Goal: Navigation & Orientation: Find specific page/section

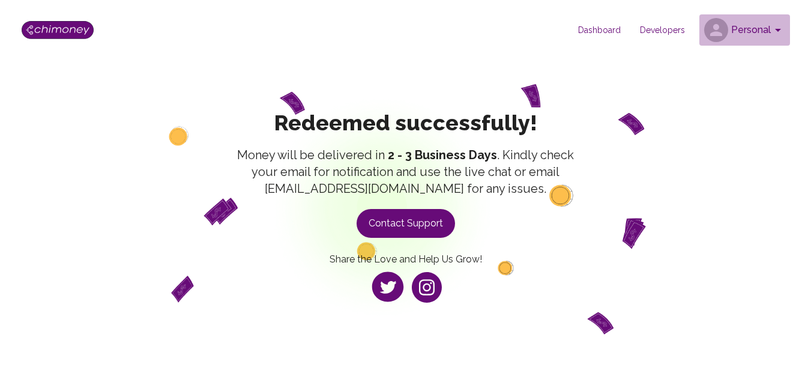
click at [771, 18] on button "Personal" at bounding box center [745, 29] width 91 height 31
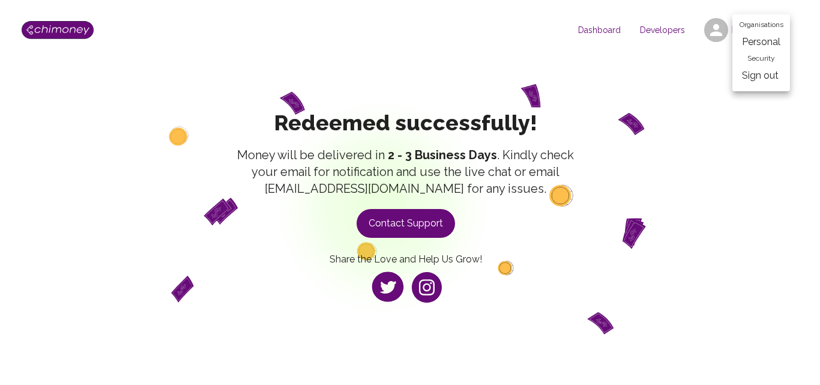
click at [767, 41] on li "Personal" at bounding box center [762, 42] width 58 height 22
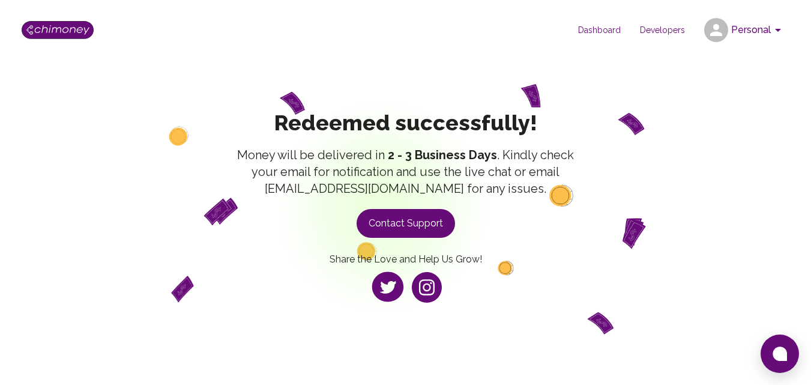
click at [609, 28] on span "Dashboard" at bounding box center [600, 30] width 62 height 12
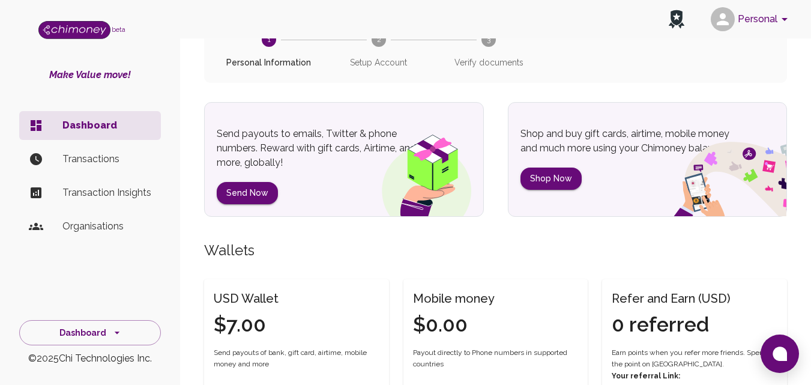
scroll to position [180, 0]
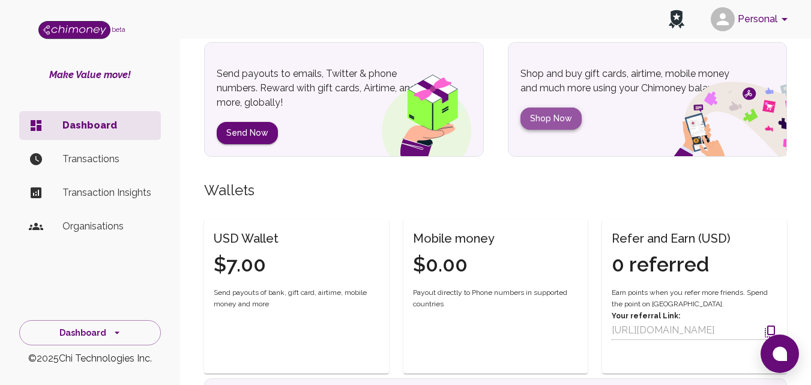
click at [563, 118] on button "Shop Now" at bounding box center [551, 118] width 61 height 22
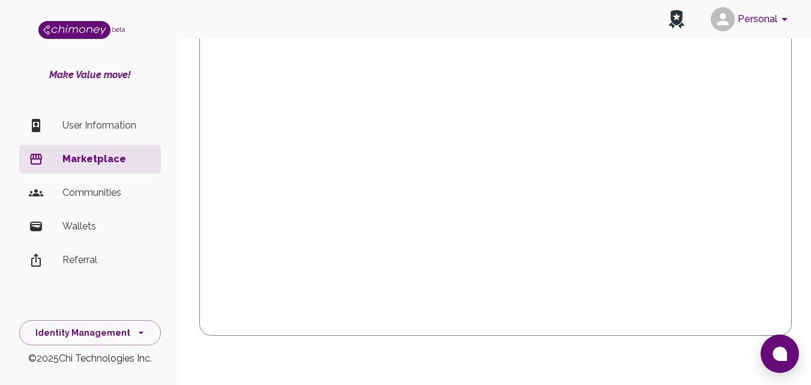
scroll to position [429, 0]
click at [95, 234] on li "Wallets" at bounding box center [90, 226] width 142 height 29
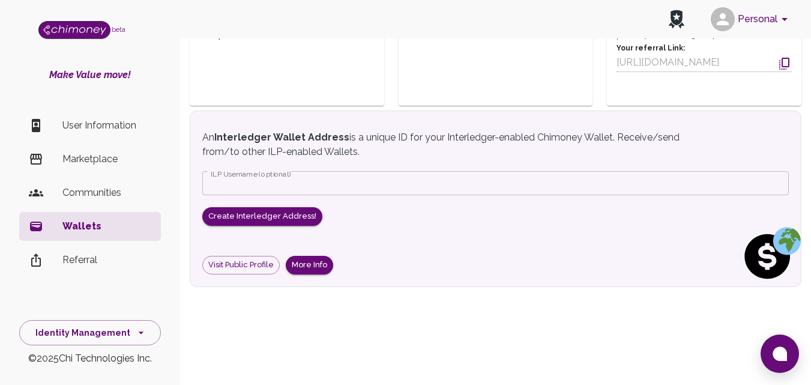
scroll to position [199, 0]
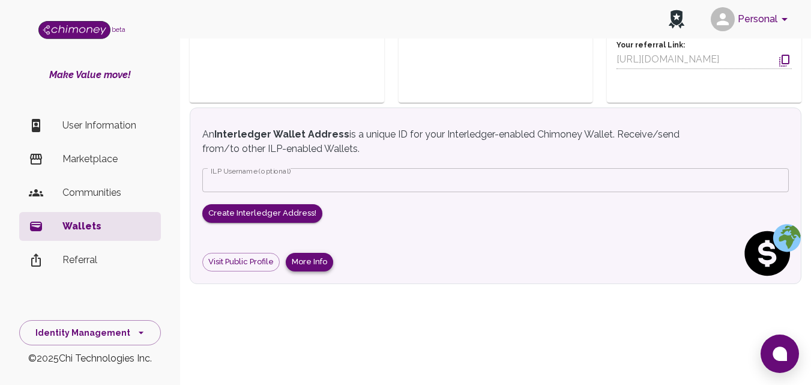
click at [312, 262] on button "More Info" at bounding box center [309, 262] width 47 height 19
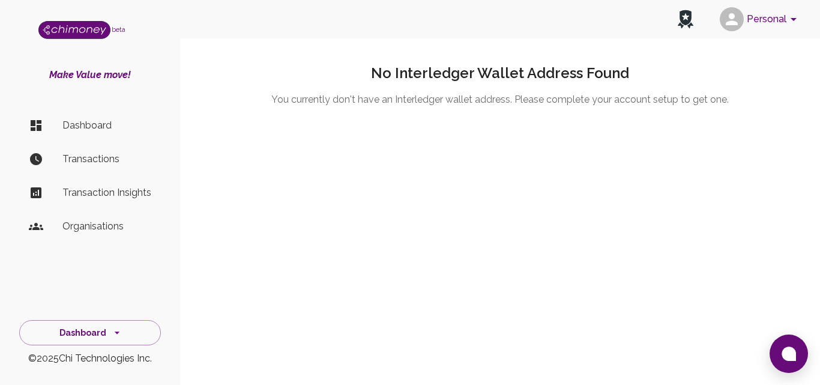
click at [107, 159] on p "Transactions" at bounding box center [106, 159] width 89 height 14
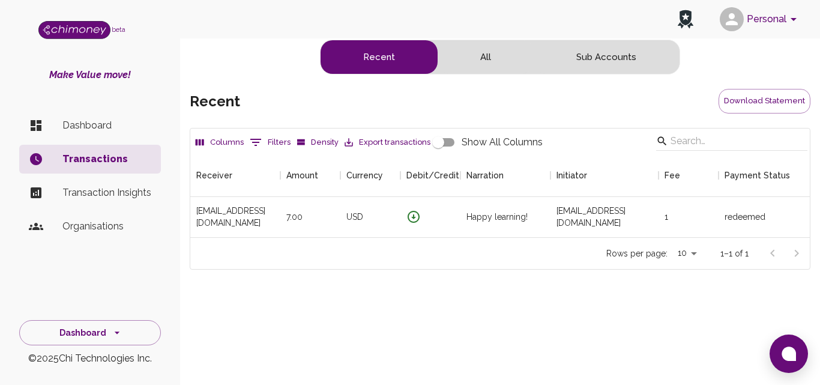
click at [108, 192] on p "Transaction Insights" at bounding box center [106, 193] width 89 height 14
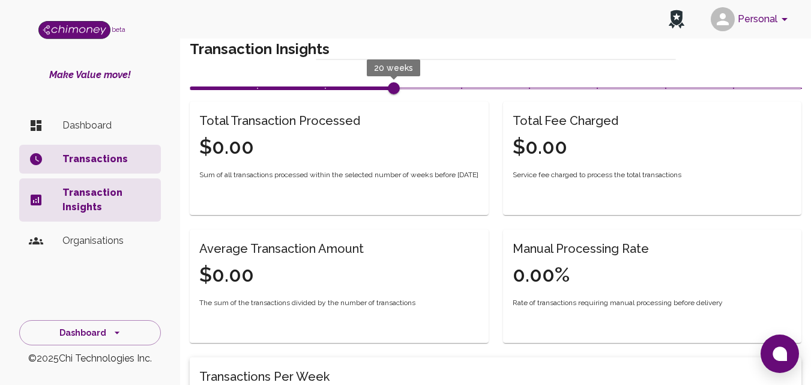
click at [77, 242] on p "Organisations" at bounding box center [106, 241] width 89 height 14
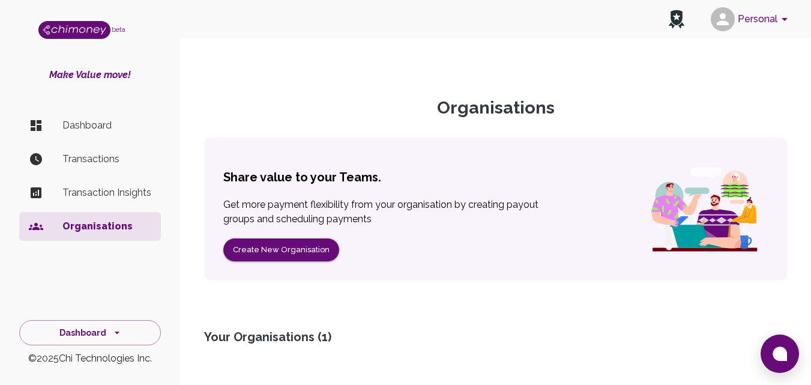
scroll to position [85, 0]
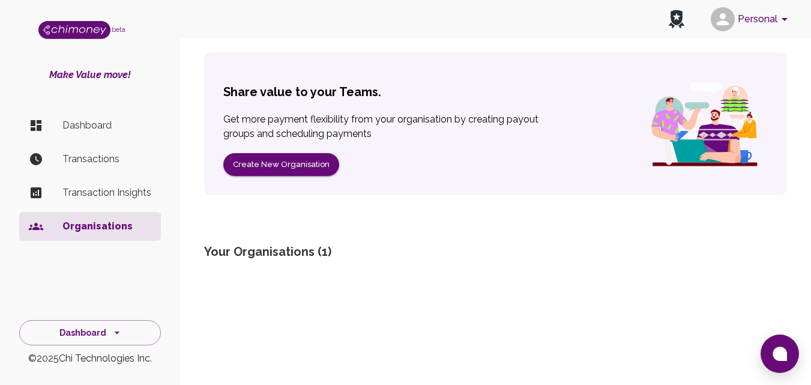
click at [250, 255] on div "Your Organisations ( 1 )" at bounding box center [495, 251] width 583 height 17
click at [307, 240] on div "Organisations Share value to your Teams. Get more payment flexibility from your…" at bounding box center [496, 141] width 612 height 258
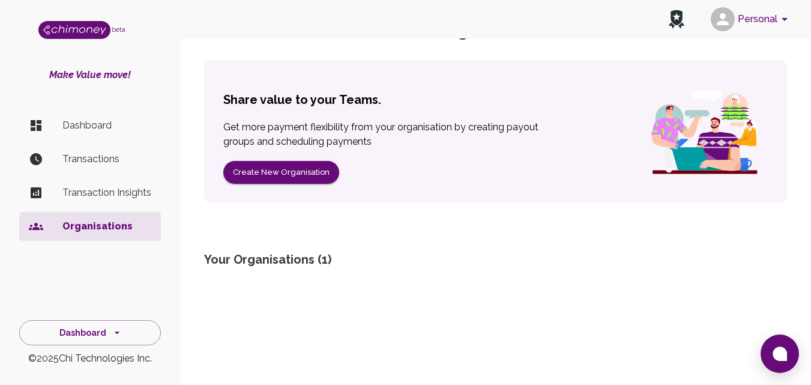
scroll to position [0, 0]
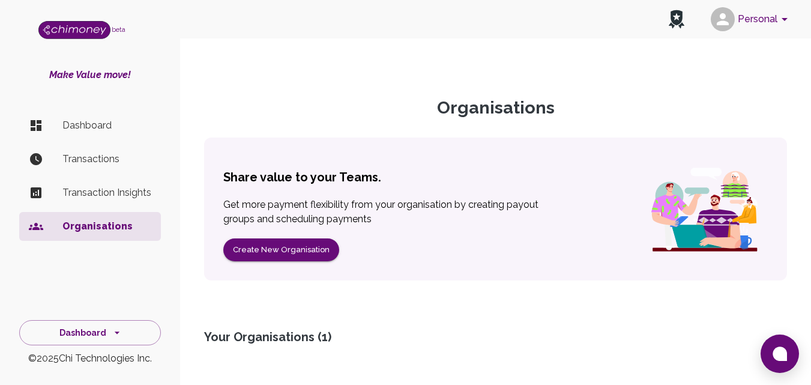
click at [86, 127] on p "Dashboard" at bounding box center [106, 125] width 89 height 14
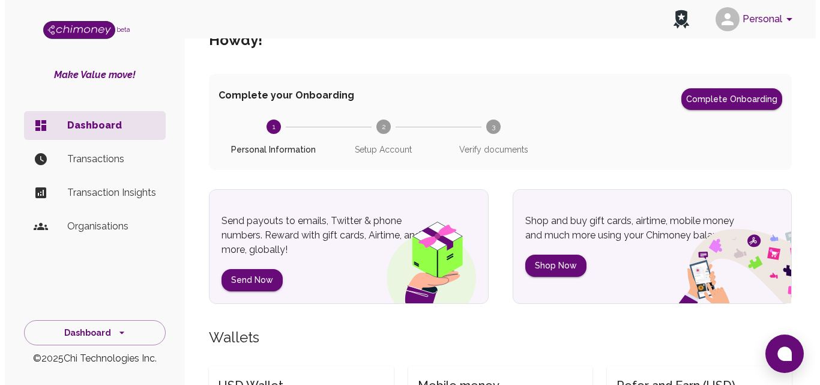
scroll to position [60, 0]
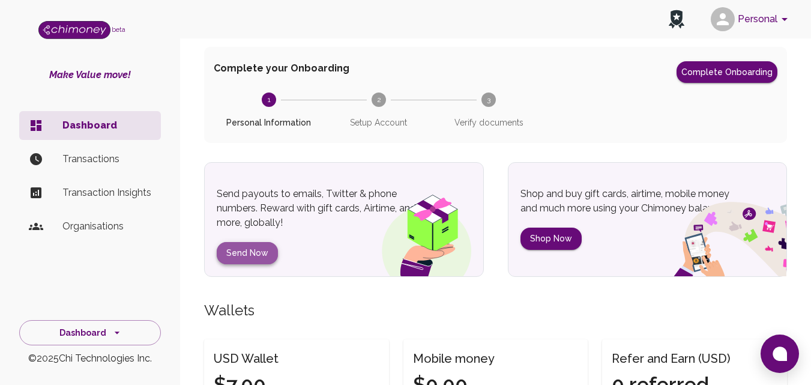
click at [258, 248] on button "Send Now" at bounding box center [247, 253] width 61 height 22
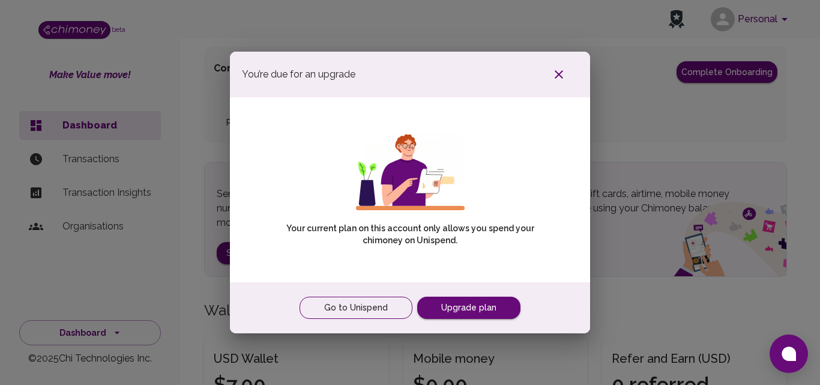
click at [387, 306] on link "Go to Unispend" at bounding box center [356, 308] width 113 height 22
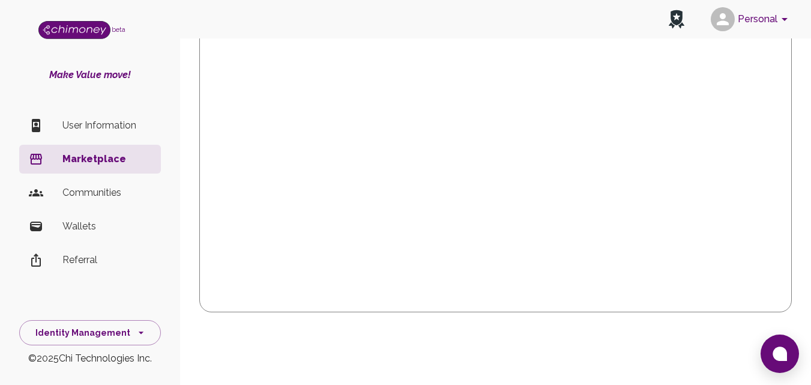
scroll to position [429, 0]
